Goal: Information Seeking & Learning: Compare options

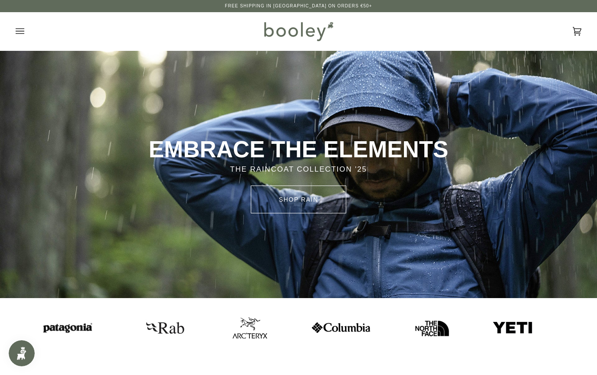
click at [229, 323] on img at bounding box center [246, 326] width 35 height 21
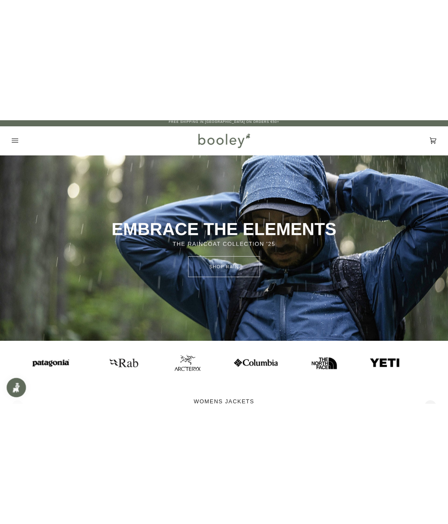
scroll to position [3, 0]
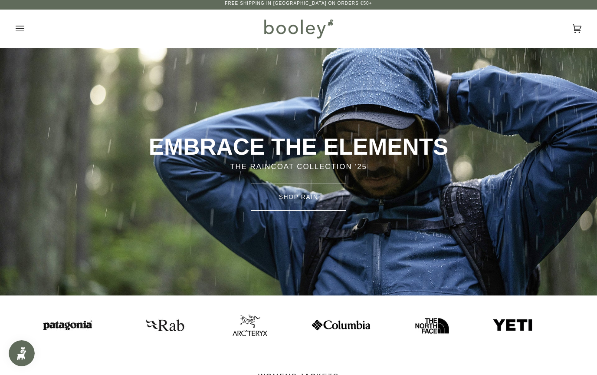
click at [40, 324] on img at bounding box center [42, 325] width 61 height 16
click at [487, 319] on img at bounding box center [507, 325] width 41 height 14
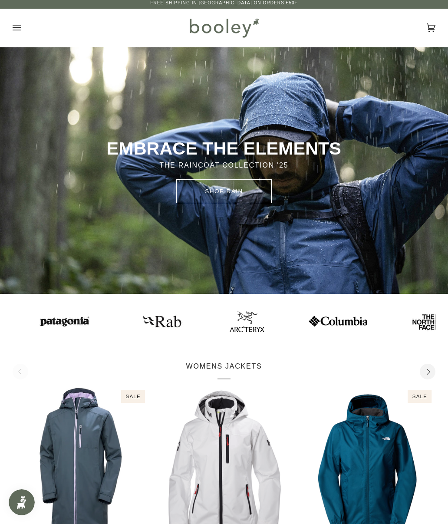
click at [431, 374] on button "Next" at bounding box center [428, 372] width 16 height 16
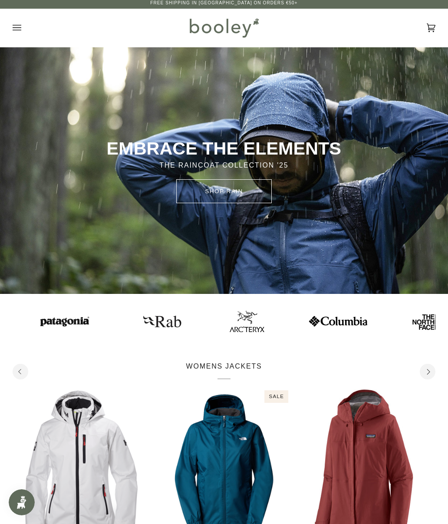
click at [15, 33] on icon "Open menu" at bounding box center [17, 27] width 9 height 13
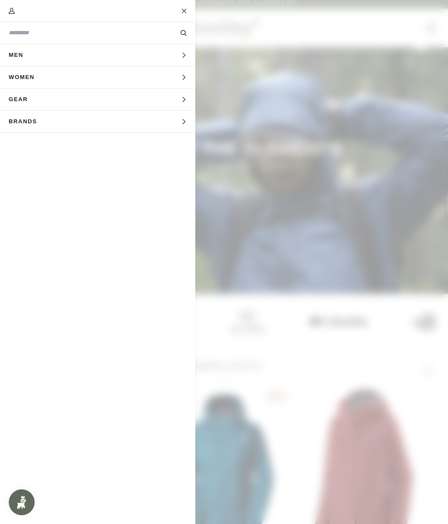
click at [24, 123] on span "Brands" at bounding box center [26, 122] width 52 height 22
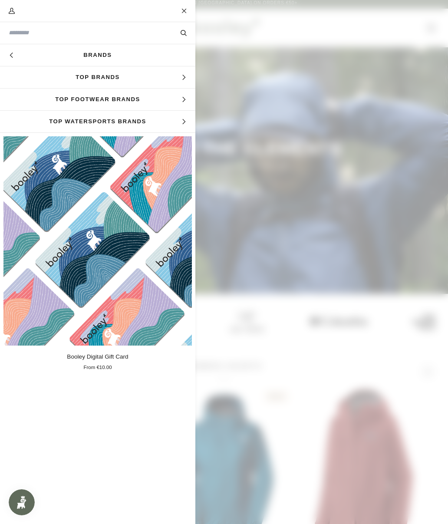
click at [58, 59] on link "Brands" at bounding box center [97, 55] width 195 height 22
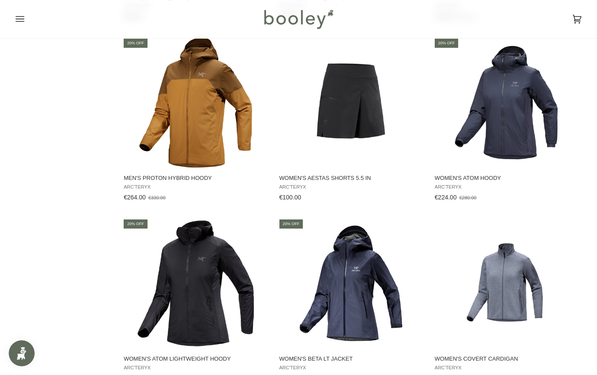
scroll to position [904, 0]
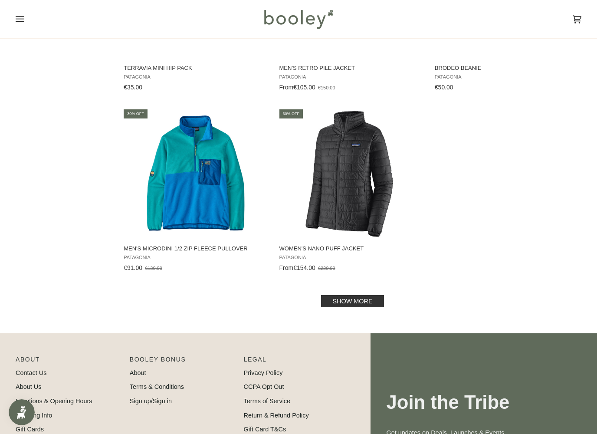
scroll to position [1217, 0]
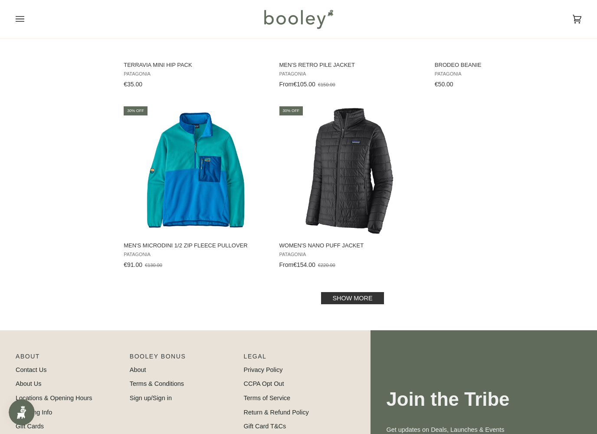
click at [367, 293] on link "Show more" at bounding box center [352, 298] width 62 height 12
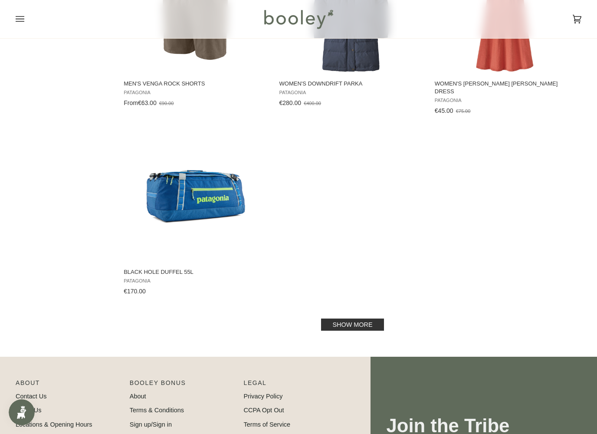
scroll to position [2477, 0]
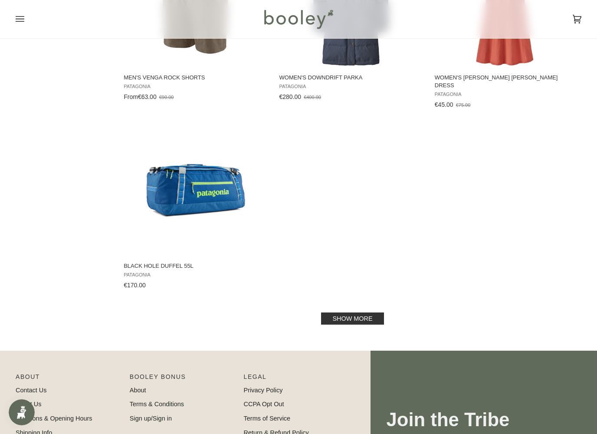
click at [366, 312] on link "Show more" at bounding box center [352, 318] width 62 height 12
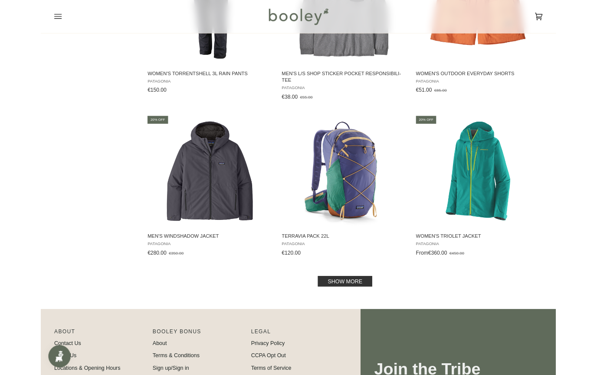
scroll to position [3561, 0]
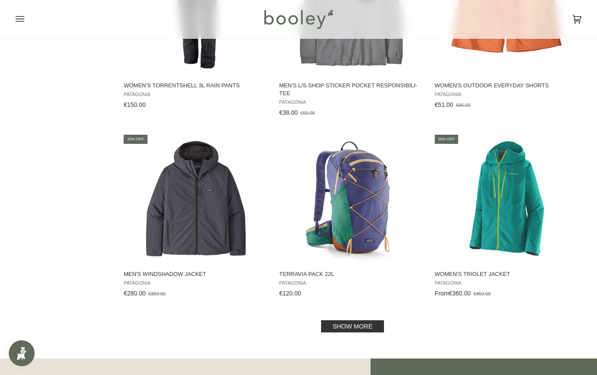
click at [362, 320] on link "Show more" at bounding box center [352, 326] width 62 height 12
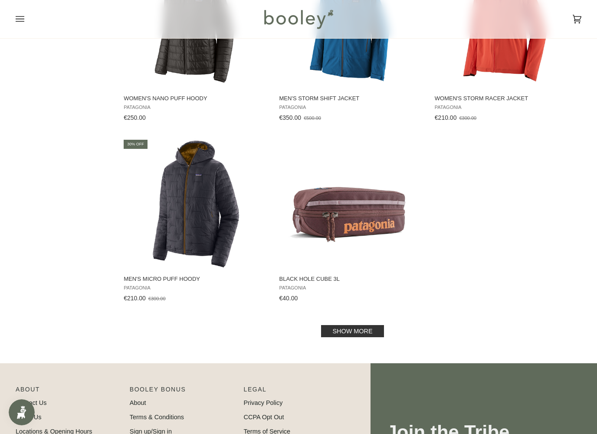
scroll to position [4835, 0]
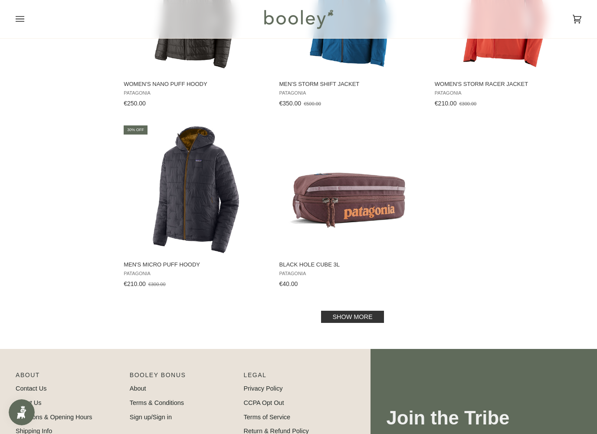
click at [367, 311] on link "Show more" at bounding box center [352, 317] width 62 height 12
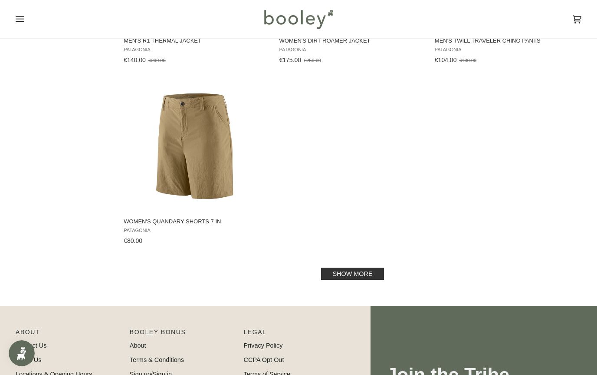
scroll to position [6148, 0]
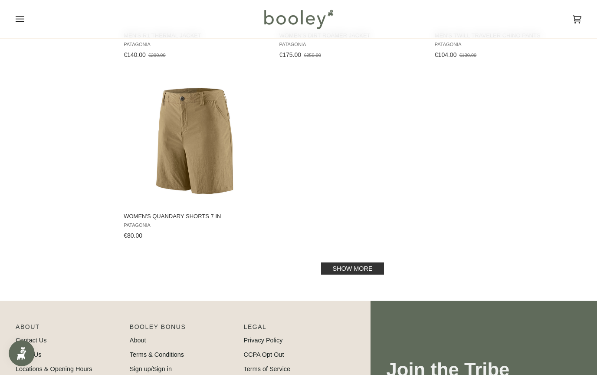
click at [363, 264] on link "Show more" at bounding box center [352, 268] width 62 height 12
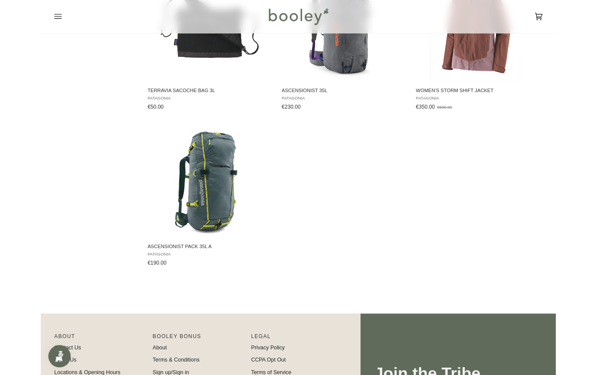
scroll to position [6994, 0]
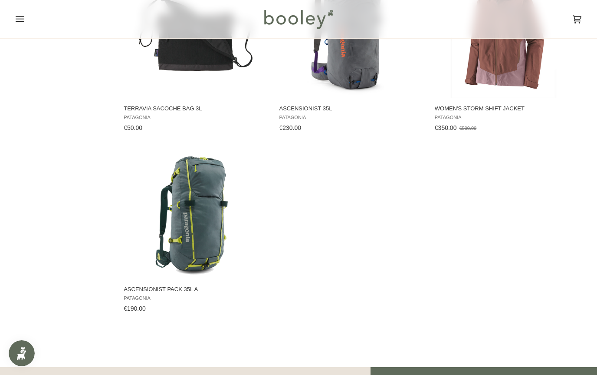
scroll to position [6148, 0]
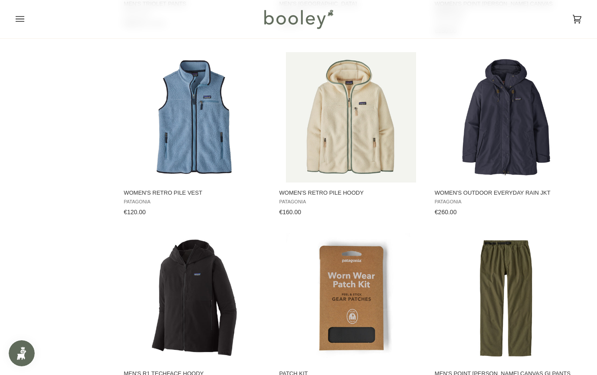
scroll to position [6007, 0]
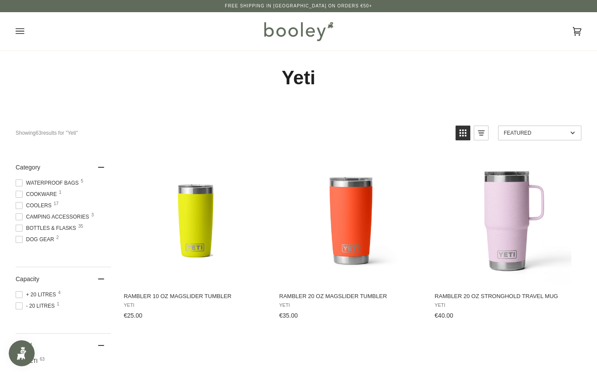
click at [177, 233] on img "Rambler 10 oz MagSlider Tumbler" at bounding box center [196, 220] width 130 height 130
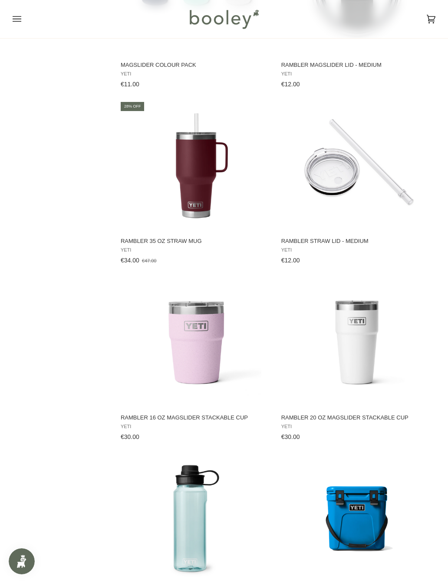
scroll to position [936, 0]
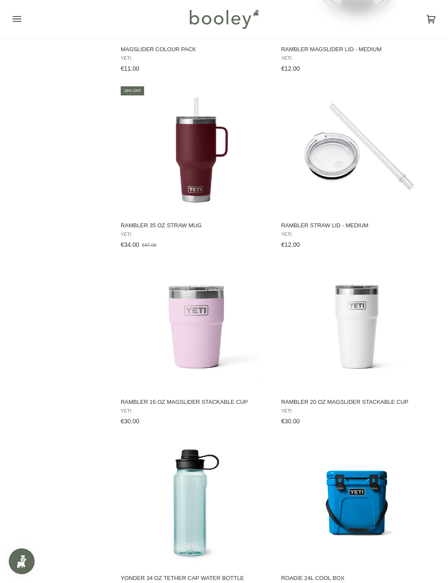
click at [381, 339] on img "Rambler 20 oz MagSlider Stackable Cup" at bounding box center [357, 327] width 130 height 130
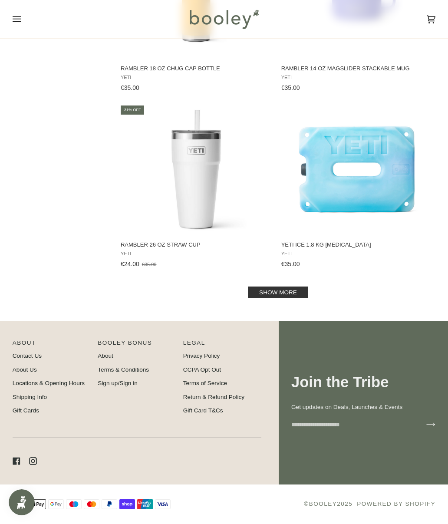
scroll to position [1627, 0]
click at [286, 293] on link "Show more" at bounding box center [278, 292] width 60 height 12
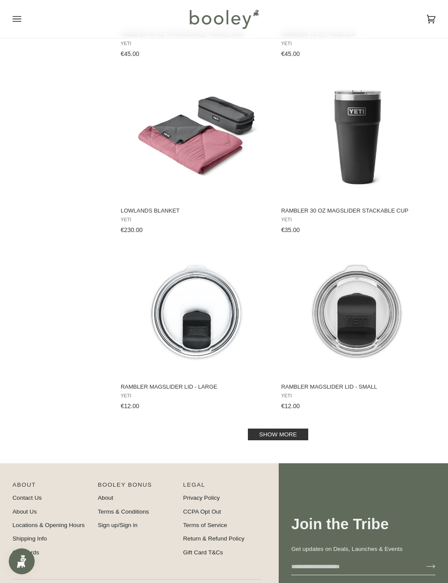
scroll to position [3245, 0]
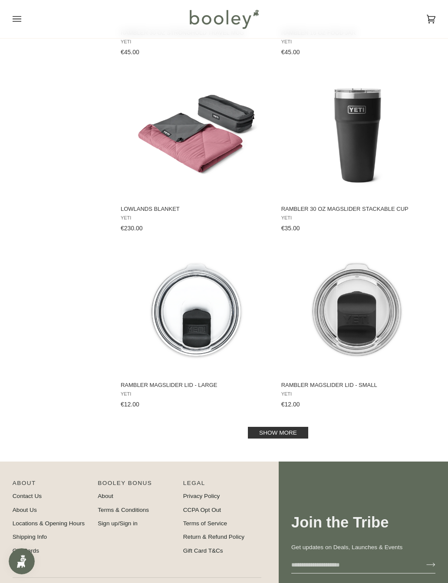
click at [295, 374] on link "Show more" at bounding box center [278, 433] width 60 height 12
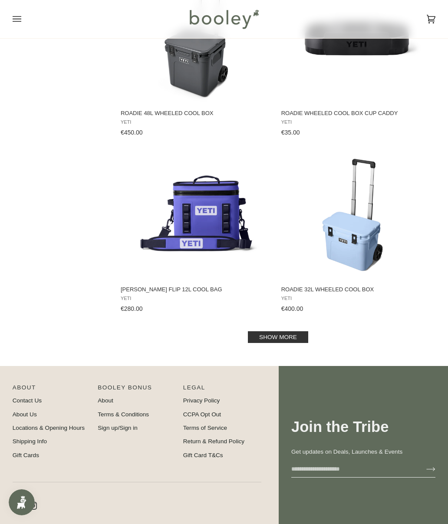
scroll to position [5107, 0]
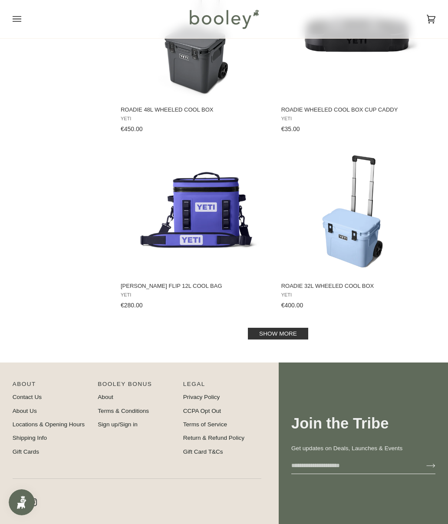
click at [302, 339] on link "Show more" at bounding box center [278, 334] width 60 height 12
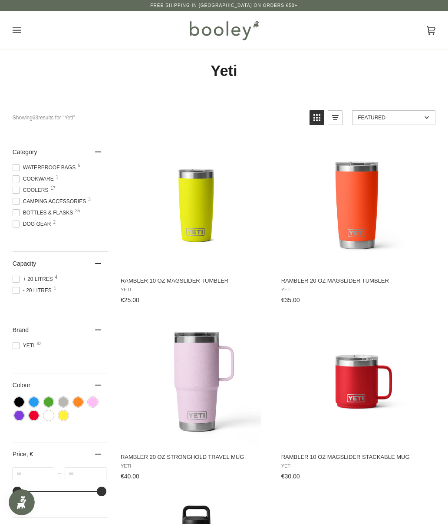
click at [187, 226] on img "Rambler 10 oz MagSlider Tumbler" at bounding box center [196, 205] width 130 height 130
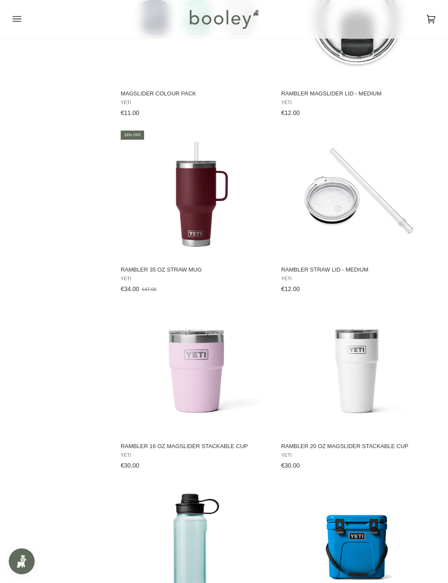
scroll to position [893, 0]
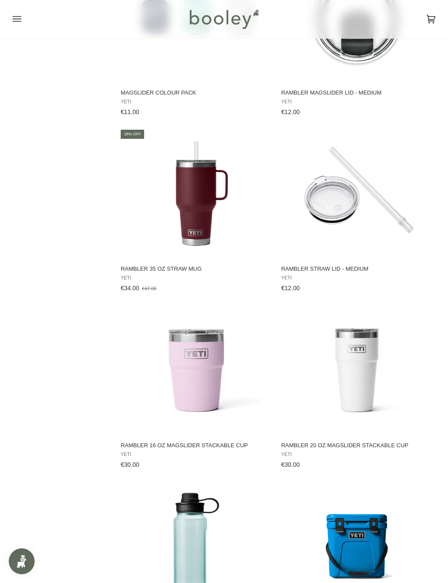
click at [193, 374] on img "Rambler 16 oz MagSlider Stackable Cup" at bounding box center [196, 370] width 130 height 130
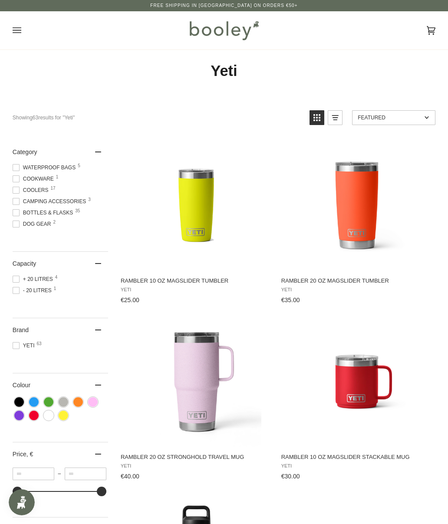
scroll to position [917, 0]
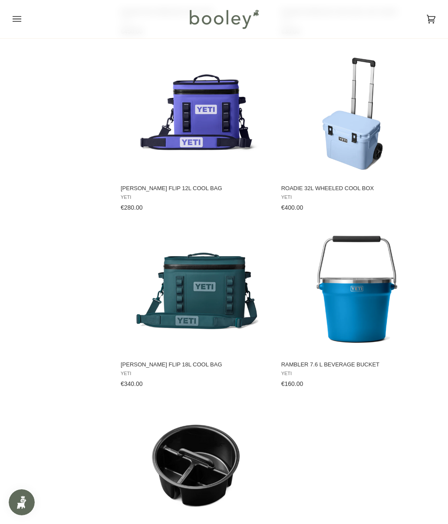
scroll to position [1610, 0]
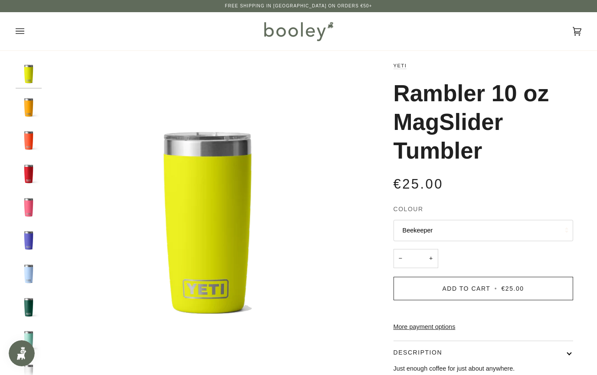
click at [553, 238] on button "Beekeeper" at bounding box center [484, 230] width 180 height 21
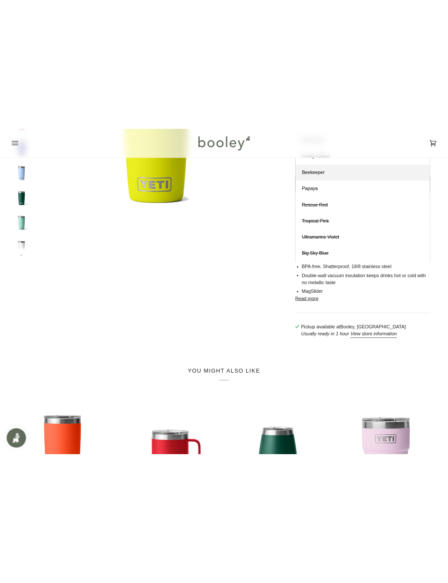
scroll to position [216, 0]
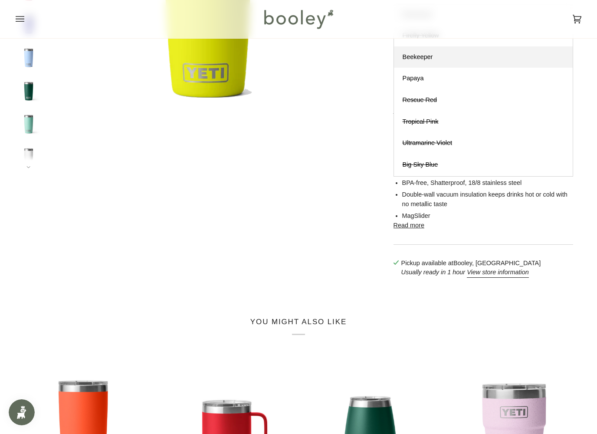
click at [414, 230] on button "Read more" at bounding box center [409, 226] width 31 height 10
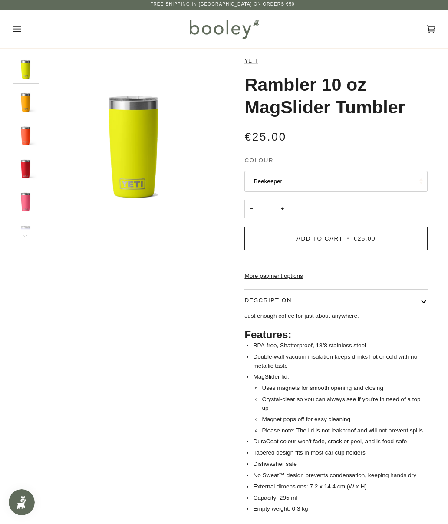
scroll to position [0, 0]
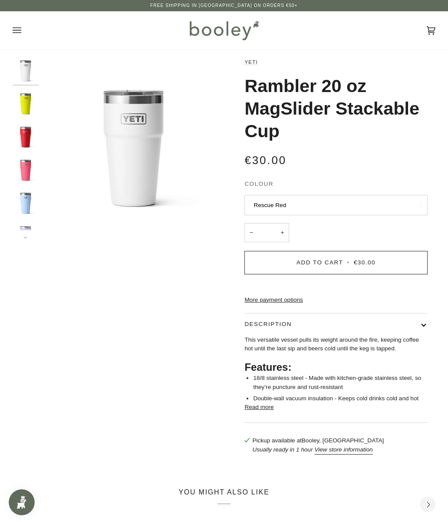
click at [267, 411] on button "Read more" at bounding box center [258, 407] width 29 height 9
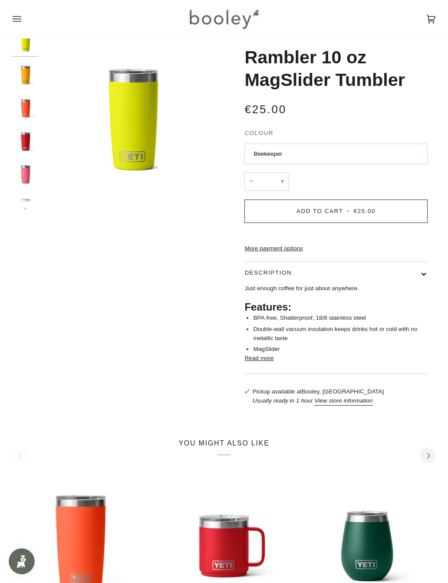
scroll to position [33, 0]
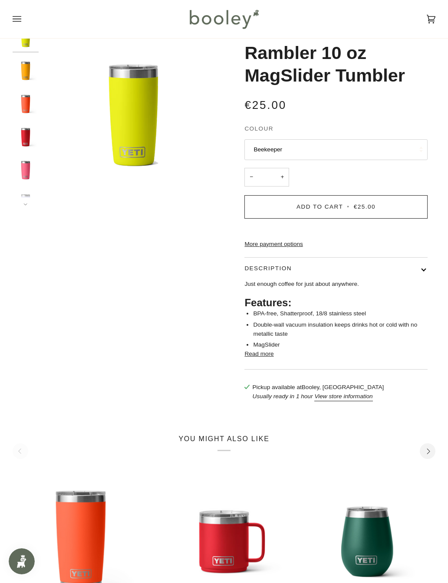
click at [257, 359] on button "Read more" at bounding box center [258, 354] width 29 height 9
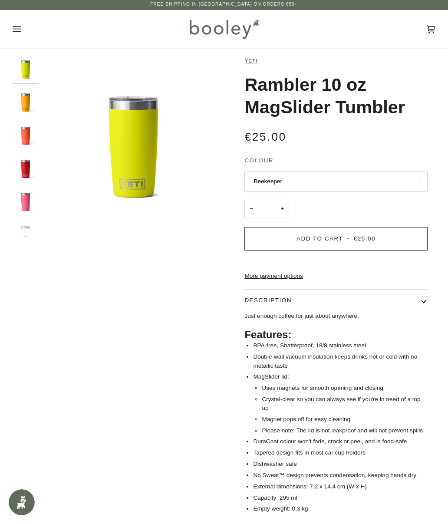
scroll to position [0, 0]
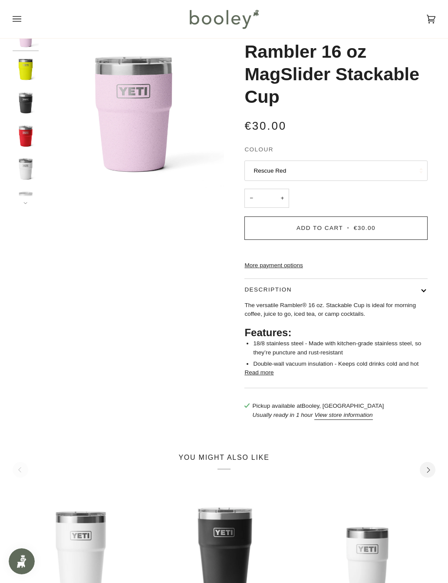
scroll to position [35, 0]
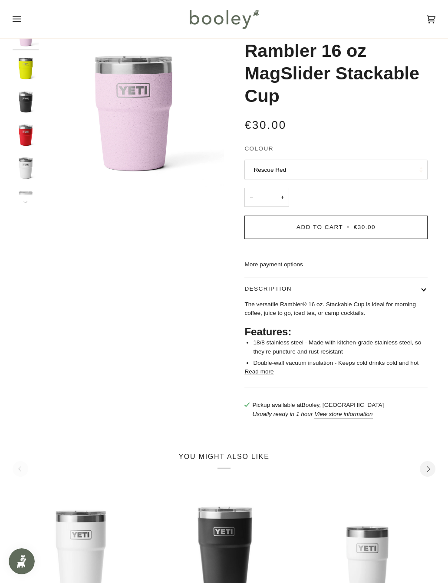
click at [270, 376] on button "Read more" at bounding box center [258, 372] width 29 height 9
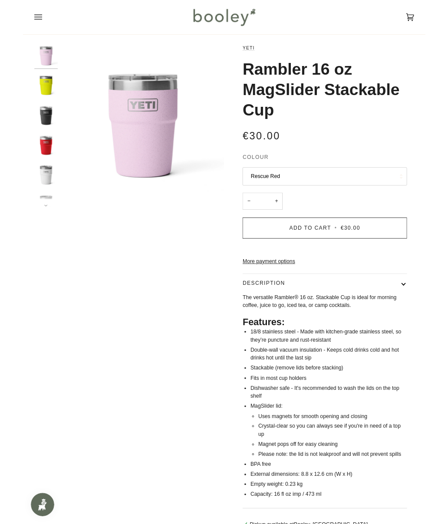
scroll to position [0, 0]
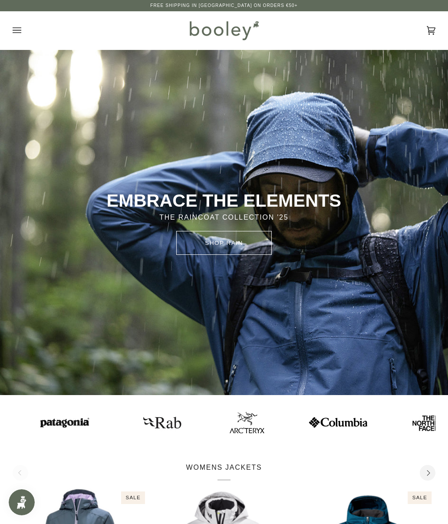
click at [17, 38] on button "Open menu" at bounding box center [26, 30] width 26 height 38
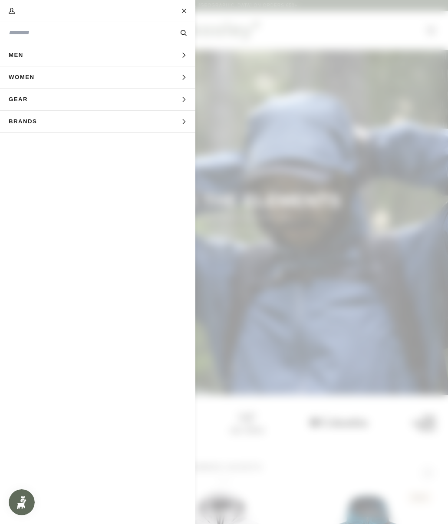
click at [27, 122] on span "Brands" at bounding box center [26, 122] width 52 height 22
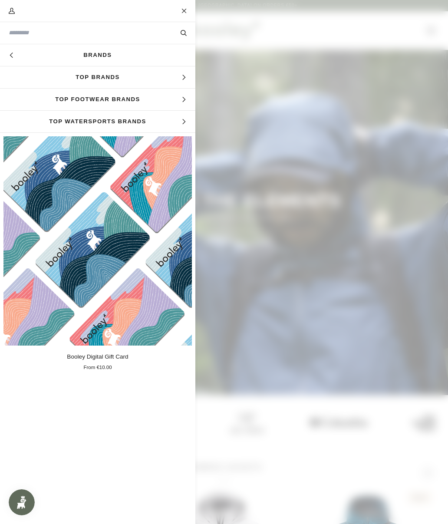
click at [49, 81] on span "Top Brands" at bounding box center [97, 77] width 195 height 22
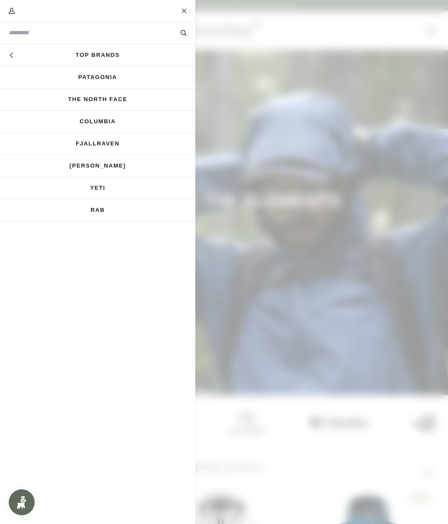
click at [26, 34] on input "Search our store" at bounding box center [83, 33] width 149 height 8
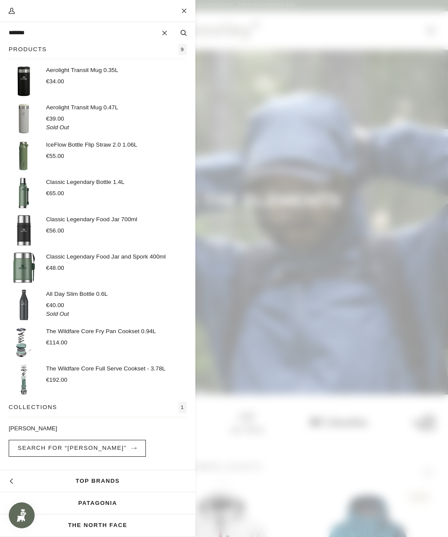
type input "*******"
click at [184, 33] on button "Search" at bounding box center [183, 33] width 23 height 9
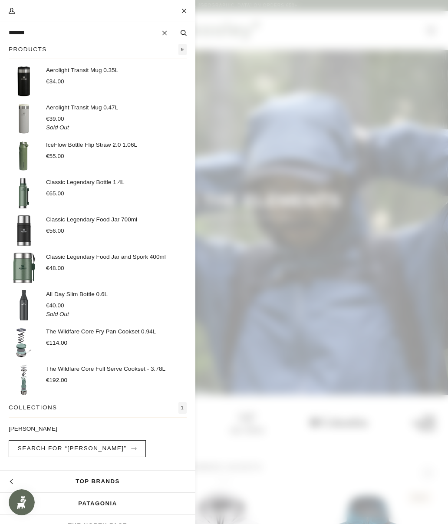
scroll to position [7, 0]
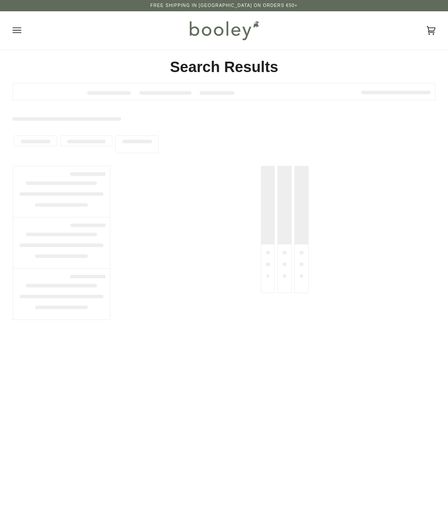
type input "*******"
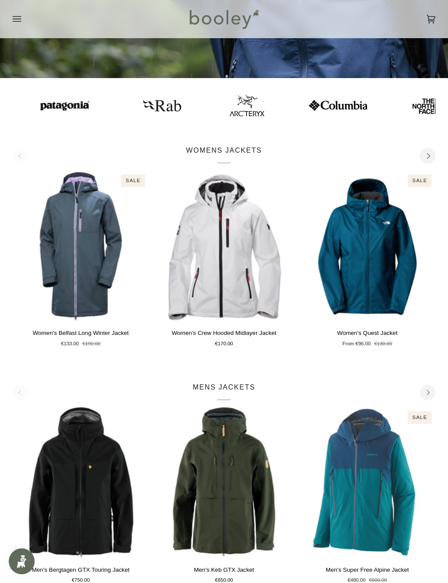
scroll to position [318, 0]
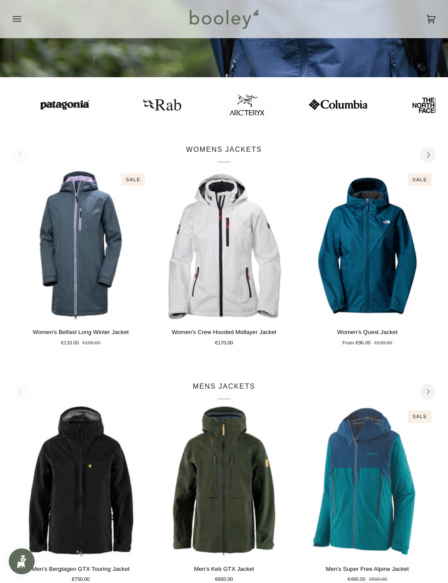
click at [227, 275] on img "Women's Crew Hooded Midlayer Jacket" at bounding box center [224, 245] width 136 height 151
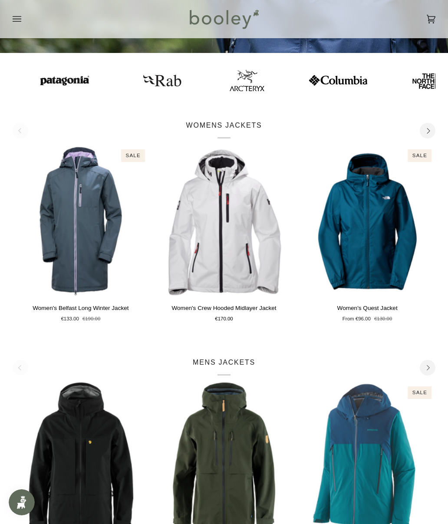
click at [19, 22] on icon "Open menu" at bounding box center [17, 19] width 9 height 13
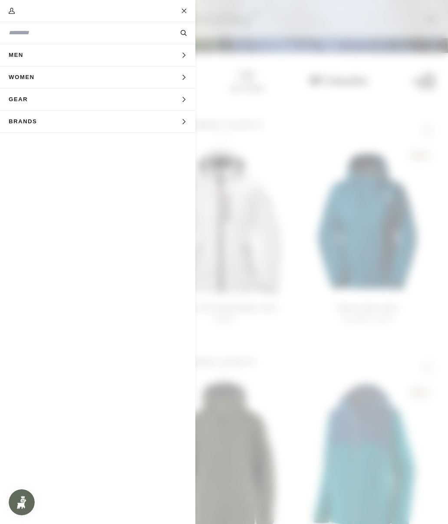
click at [17, 56] on span "Men" at bounding box center [19, 55] width 38 height 22
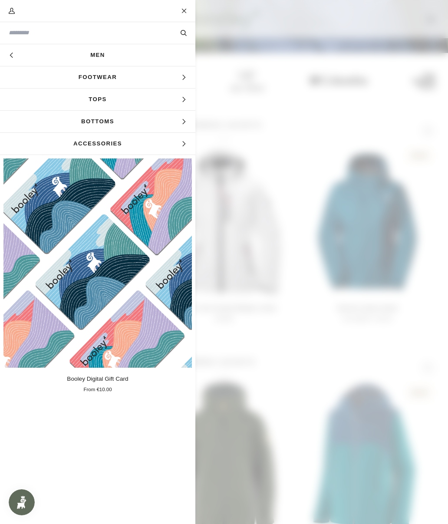
click at [55, 84] on span "Footwear" at bounding box center [97, 77] width 195 height 22
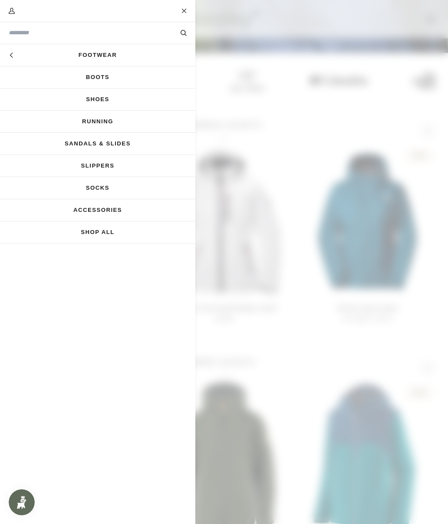
click at [65, 100] on link "Shoes" at bounding box center [97, 100] width 195 height 22
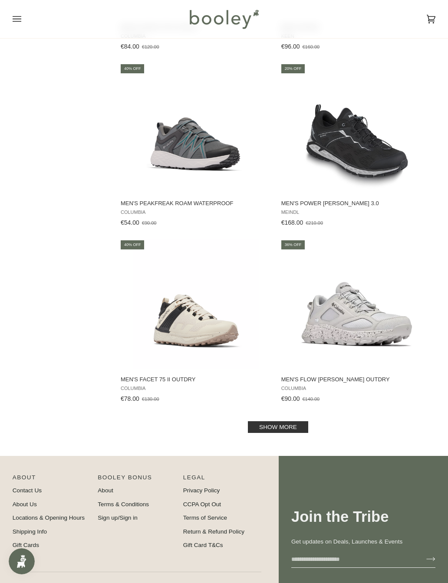
scroll to position [1503, 0]
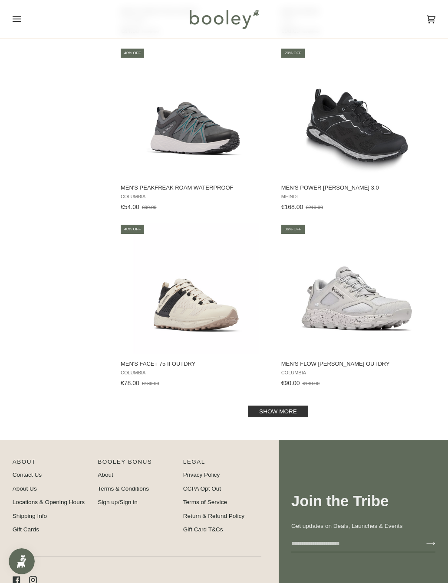
click at [308, 414] on link "Show more" at bounding box center [278, 412] width 60 height 12
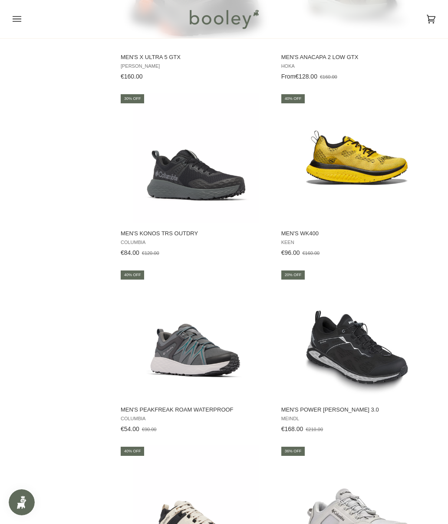
scroll to position [1161, 0]
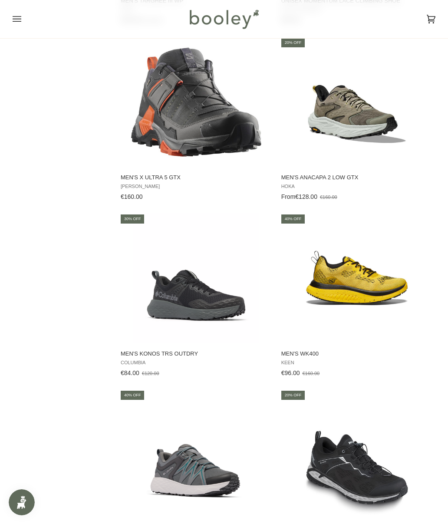
click at [372, 296] on img "Men's WK400" at bounding box center [357, 278] width 130 height 130
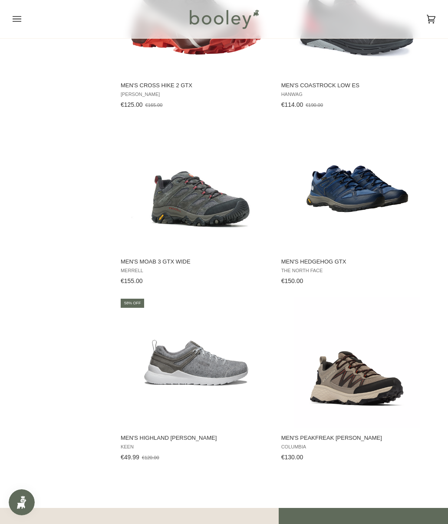
click at [21, 26] on button "Open menu" at bounding box center [26, 19] width 26 height 38
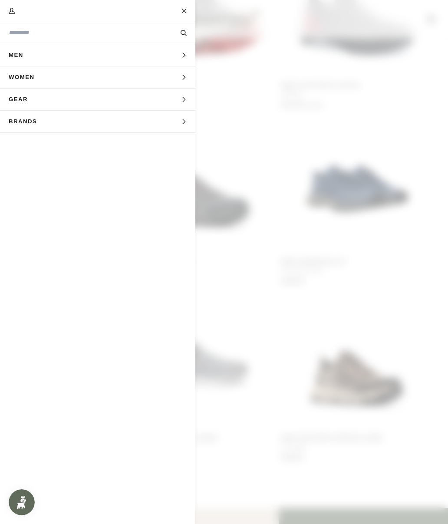
click at [27, 53] on span "Men" at bounding box center [19, 55] width 38 height 22
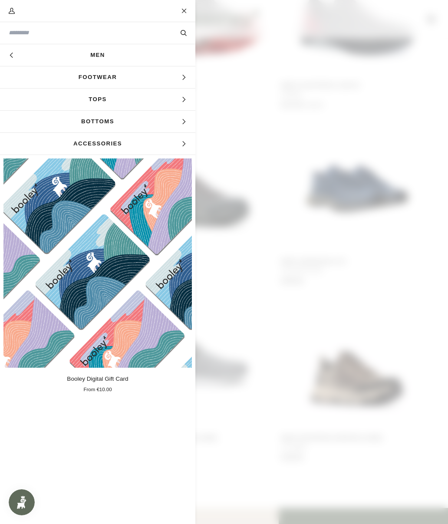
click at [75, 80] on span "Footwear" at bounding box center [97, 77] width 195 height 22
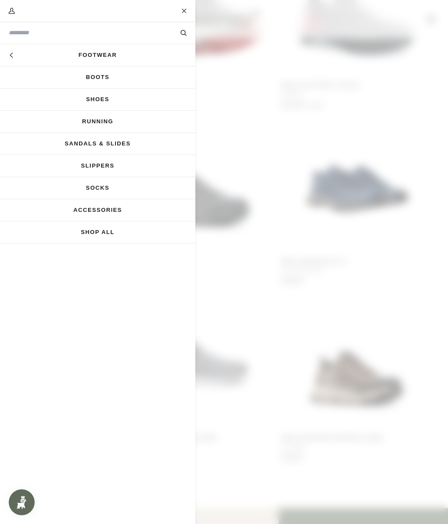
click at [82, 128] on link "Running" at bounding box center [97, 122] width 195 height 22
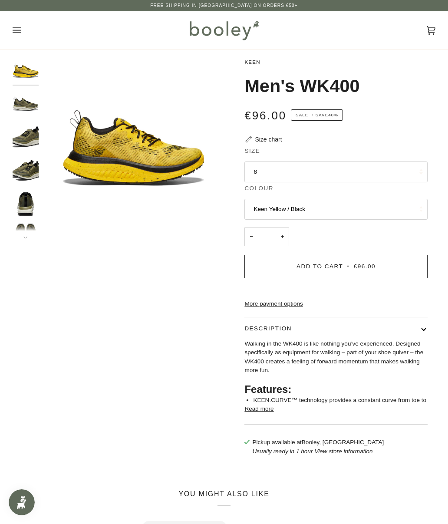
click at [408, 216] on button "Keen Yellow / Black" at bounding box center [335, 209] width 183 height 21
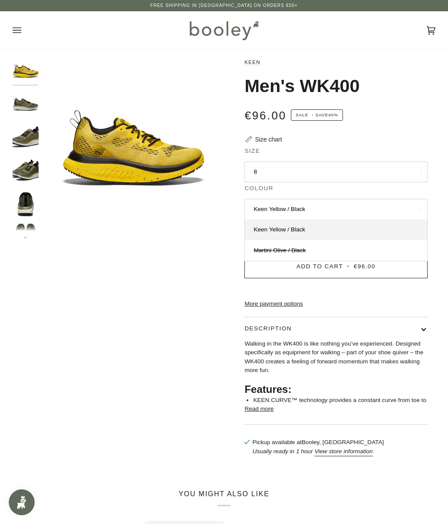
click at [350, 257] on link "Martini Olive / Black" at bounding box center [336, 250] width 182 height 21
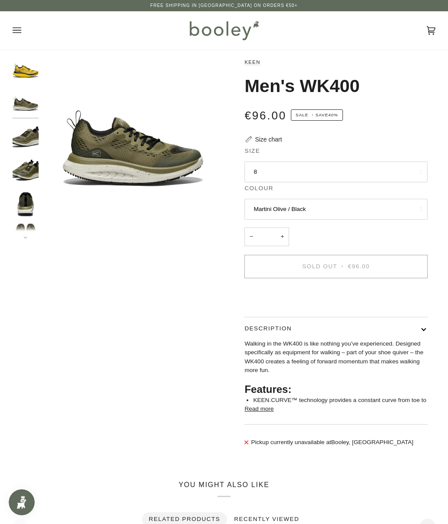
click at [385, 180] on button "8" at bounding box center [335, 171] width 183 height 21
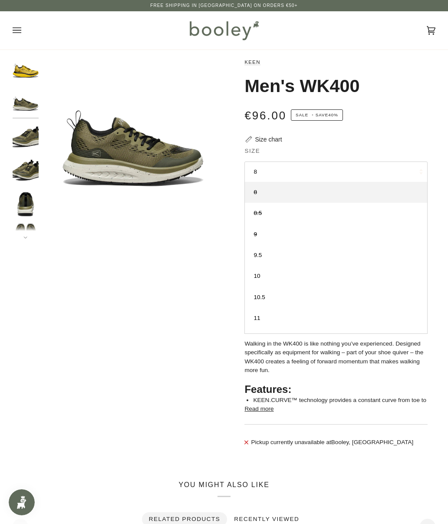
click at [297, 296] on link "10.5" at bounding box center [336, 297] width 182 height 21
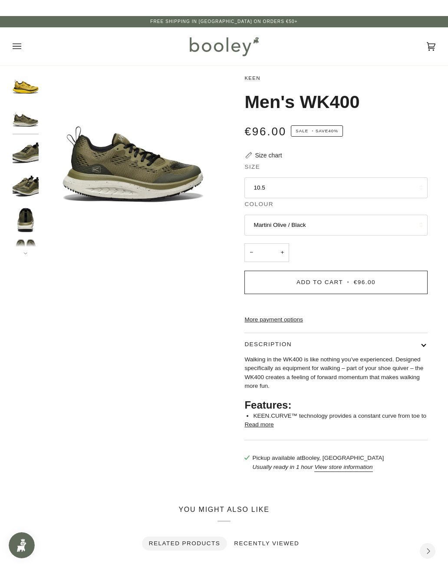
scroll to position [8, 0]
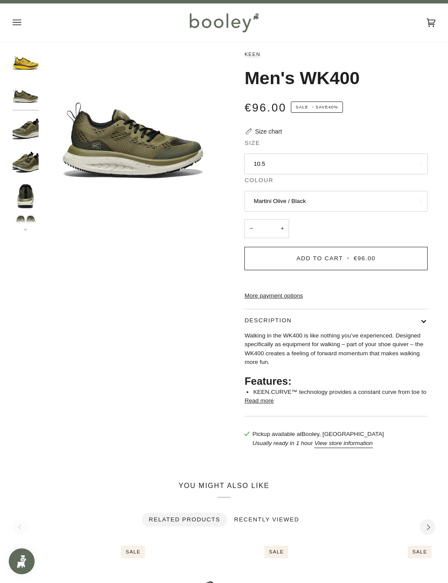
click at [272, 405] on button "Read more" at bounding box center [258, 401] width 29 height 9
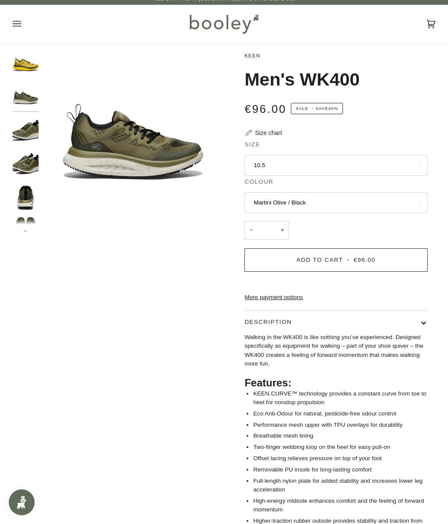
scroll to position [0, 0]
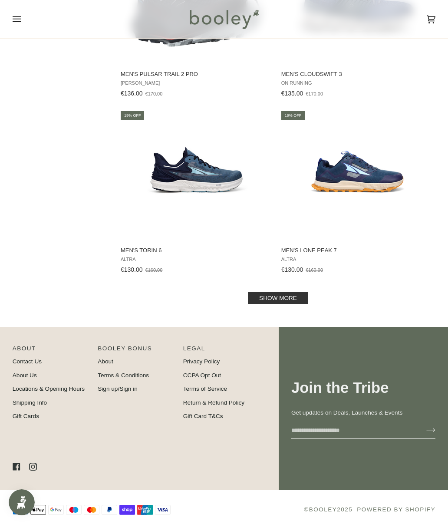
scroll to position [1622, 0]
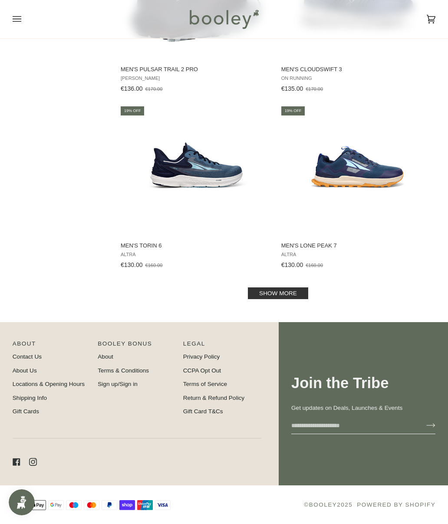
click at [286, 299] on link "Show more" at bounding box center [278, 293] width 60 height 12
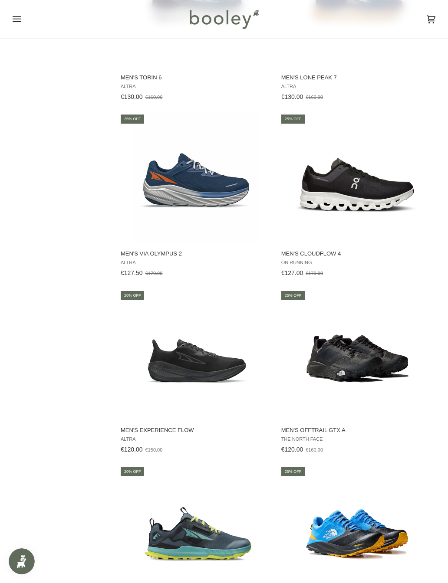
scroll to position [1792, 0]
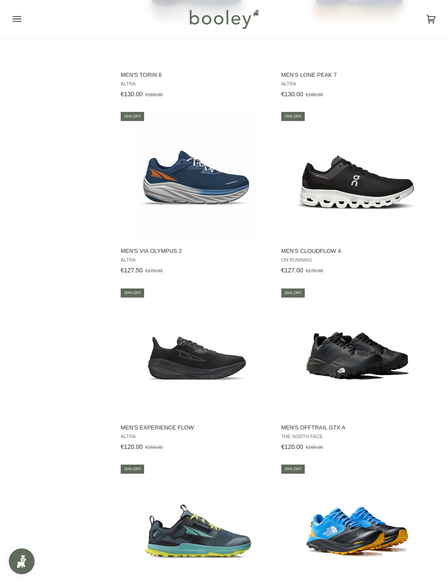
click at [174, 196] on img "Men's VIA Olympus 2" at bounding box center [196, 176] width 130 height 130
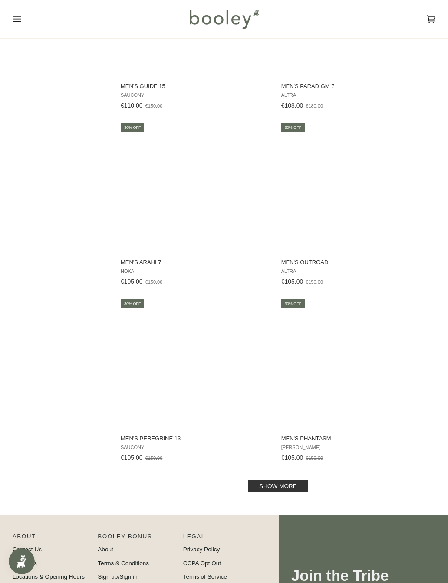
scroll to position [3220, 0]
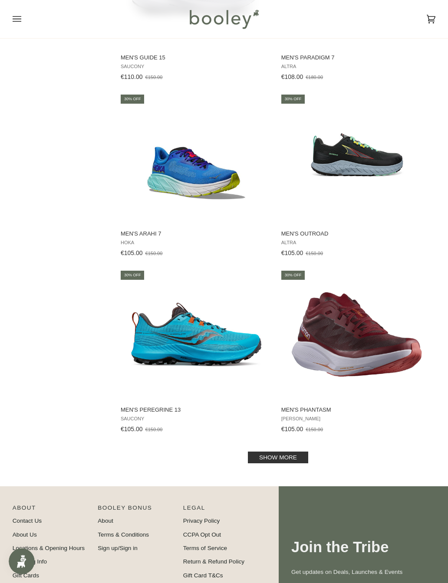
click at [300, 464] on link "Show more" at bounding box center [278, 458] width 60 height 12
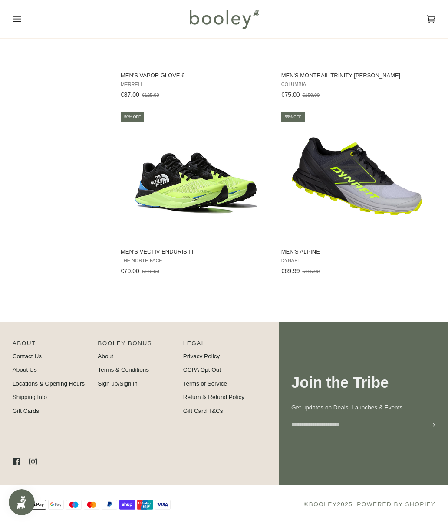
scroll to position [4093, 0]
click at [339, 188] on img "Men's Alpine" at bounding box center [357, 176] width 130 height 130
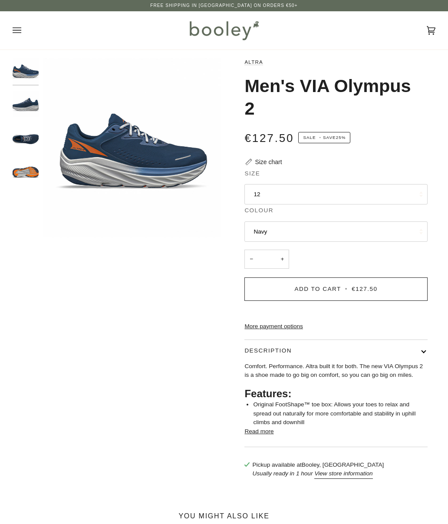
click at [401, 230] on button "Navy" at bounding box center [335, 231] width 183 height 21
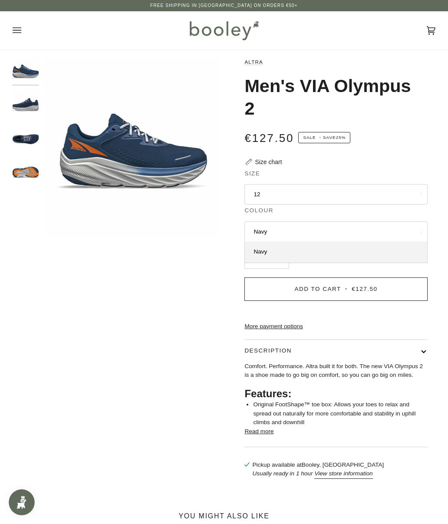
click at [401, 230] on button "Navy" at bounding box center [335, 231] width 183 height 21
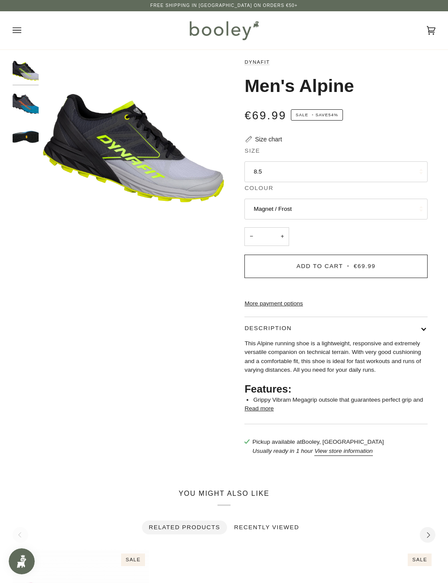
click at [351, 456] on button "View store information" at bounding box center [343, 451] width 58 height 9
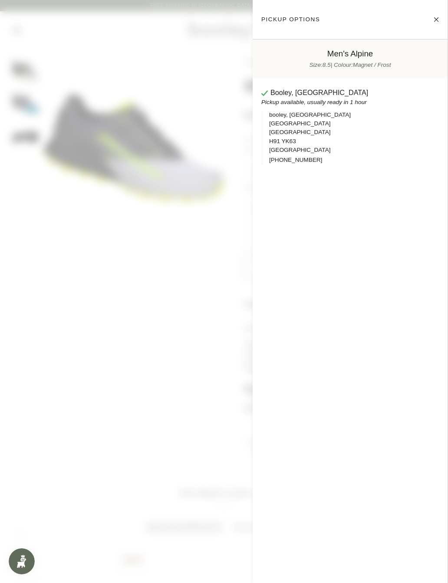
click at [438, 20] on button "Close" at bounding box center [428, 20] width 22 height 22
